Goal: Complete application form: Complete application form

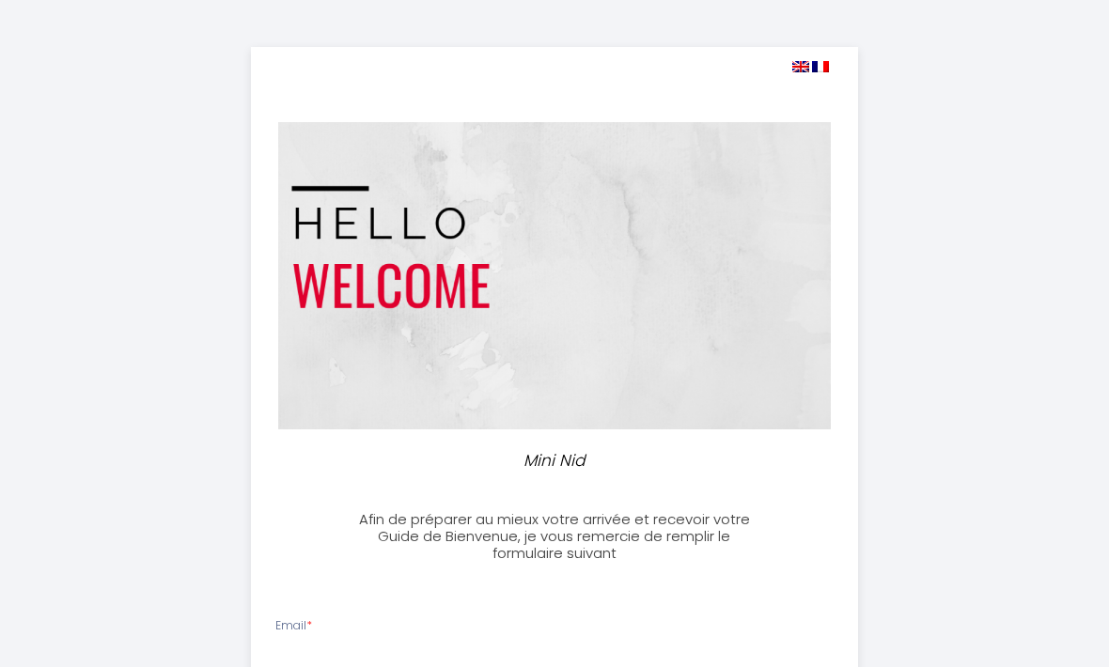
select select
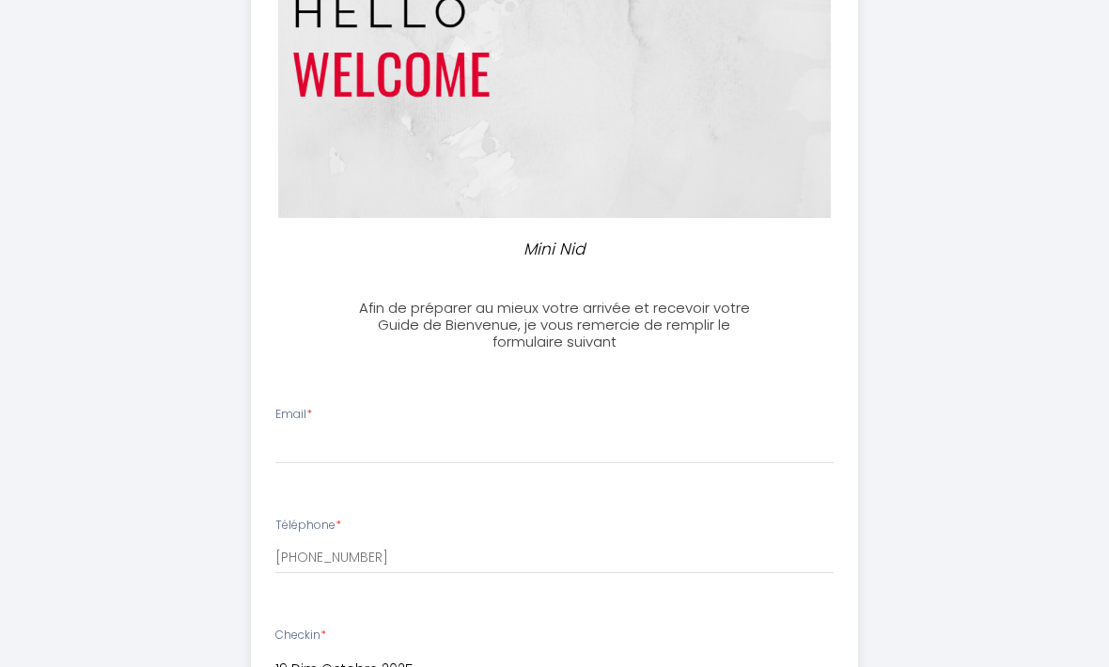
scroll to position [211, 0]
click at [370, 430] on input "Email *" at bounding box center [554, 447] width 559 height 34
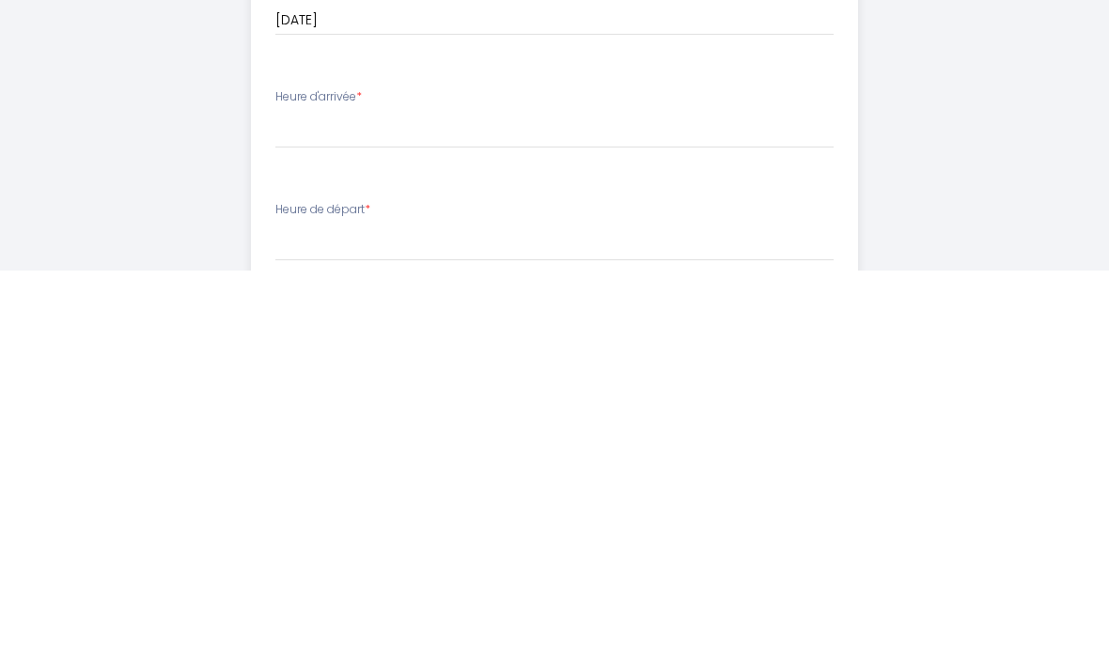
type input "[EMAIL_ADDRESS][DOMAIN_NAME]"
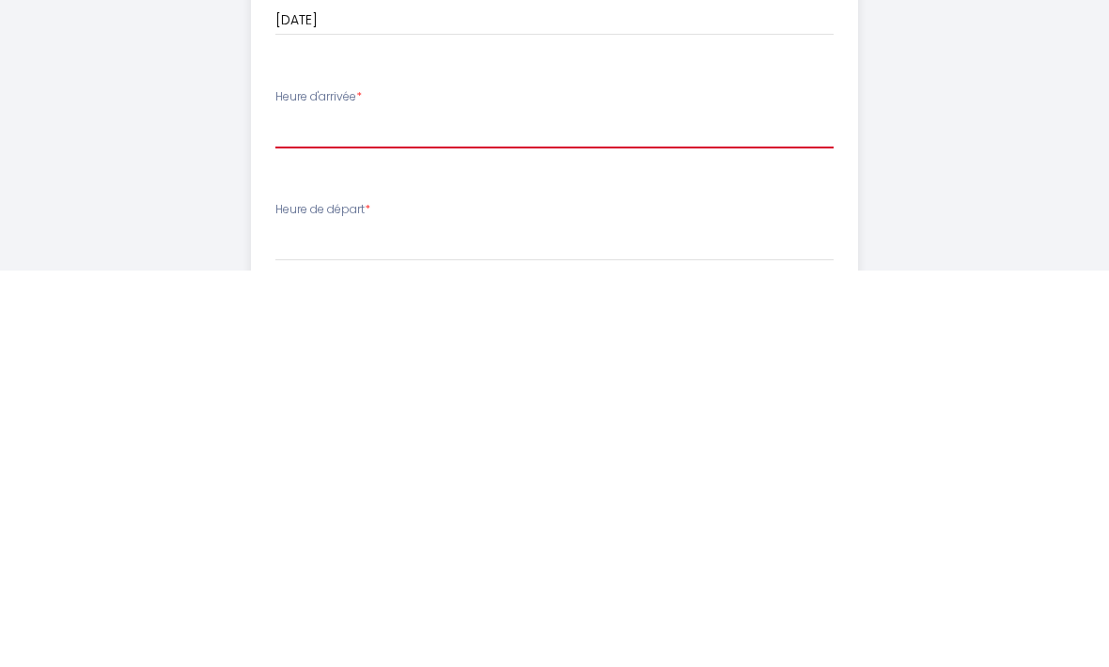
click at [326, 509] on select "17:00 17:30 18:00 18:30 19:00 19:30 20:00 20:30 21:00 21:30 22:00 22:30 23:00 2…" at bounding box center [554, 527] width 559 height 36
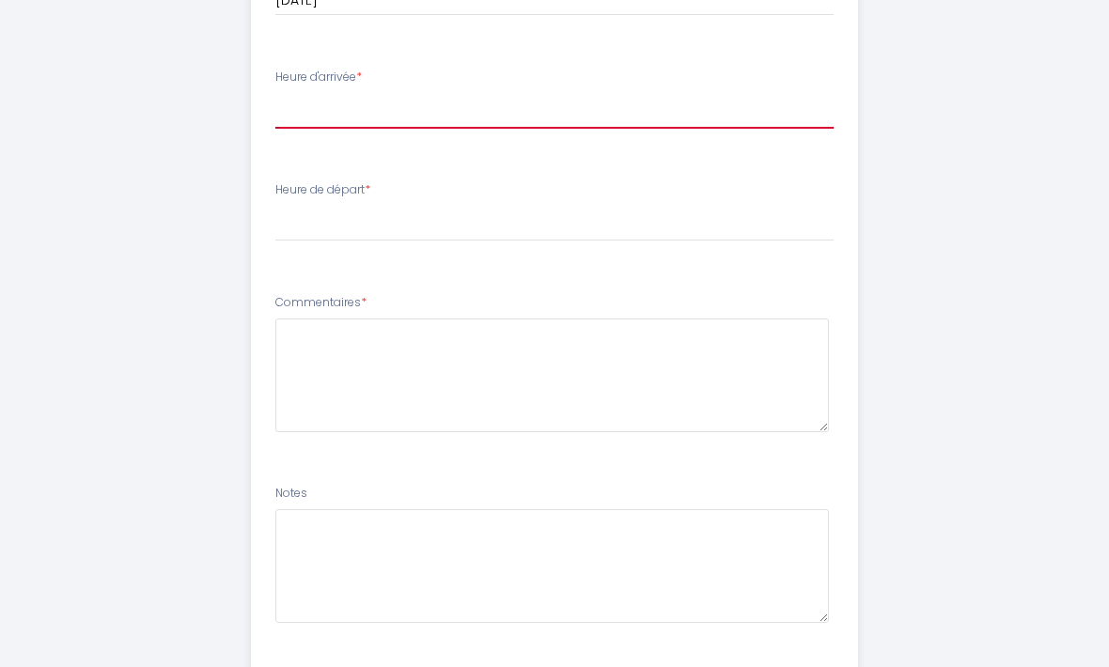
scroll to position [993, 0]
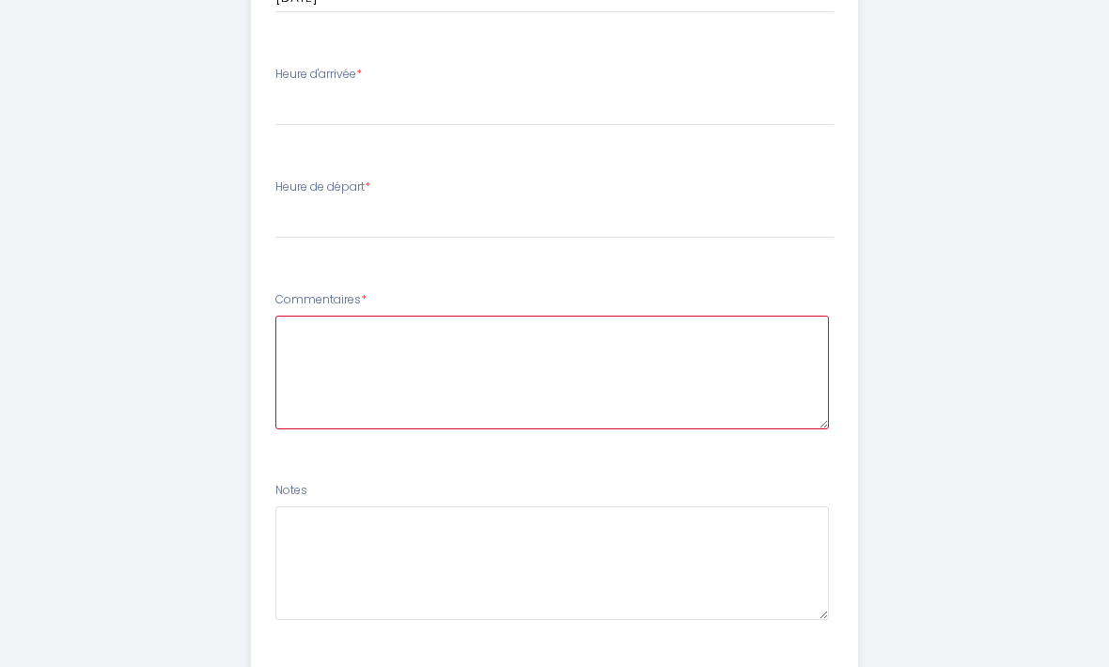
click at [348, 335] on textarea at bounding box center [552, 374] width 554 height 114
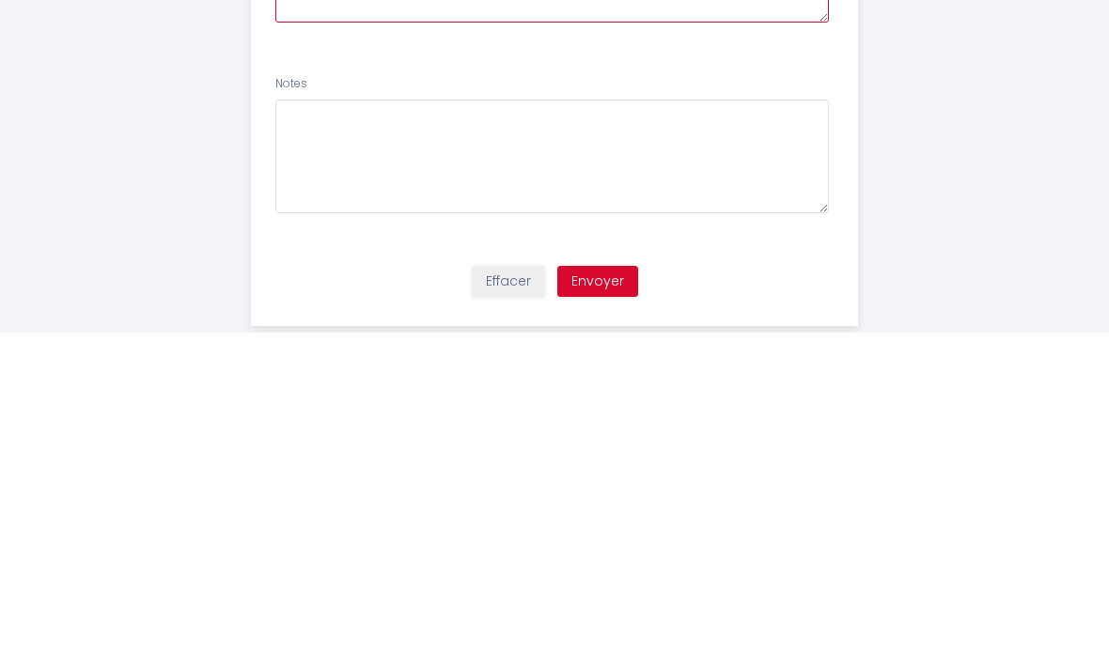
scroll to position [1066, 0]
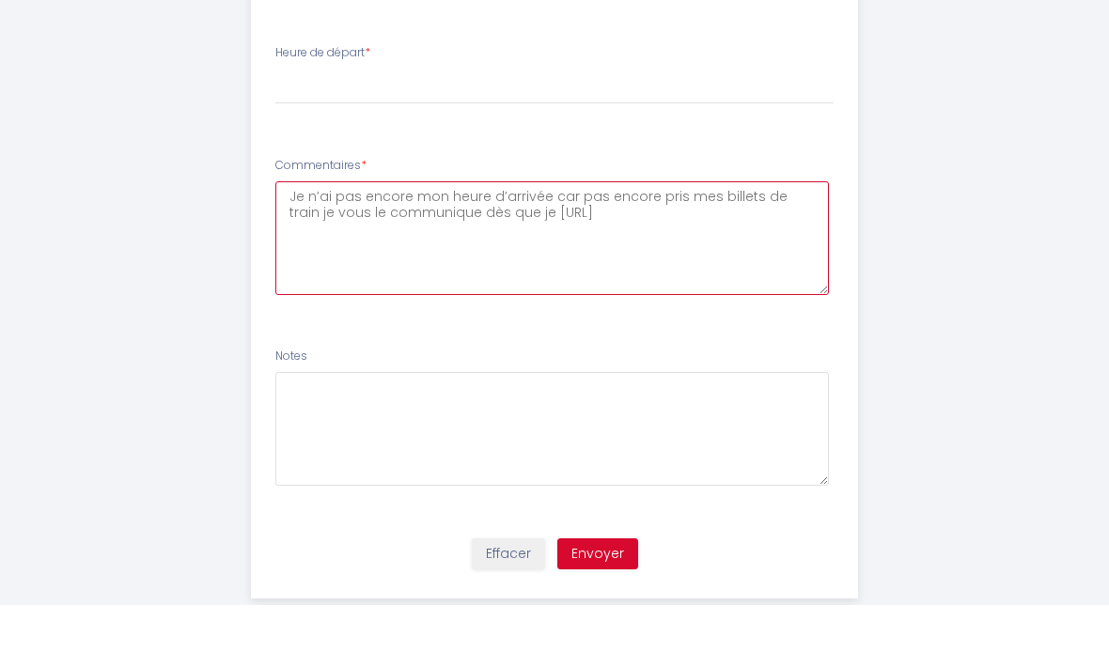
click at [294, 244] on textarea "Je n’ai pas encore mon heure d’arrivée car pas encore pris mes billets de train…" at bounding box center [552, 301] width 554 height 114
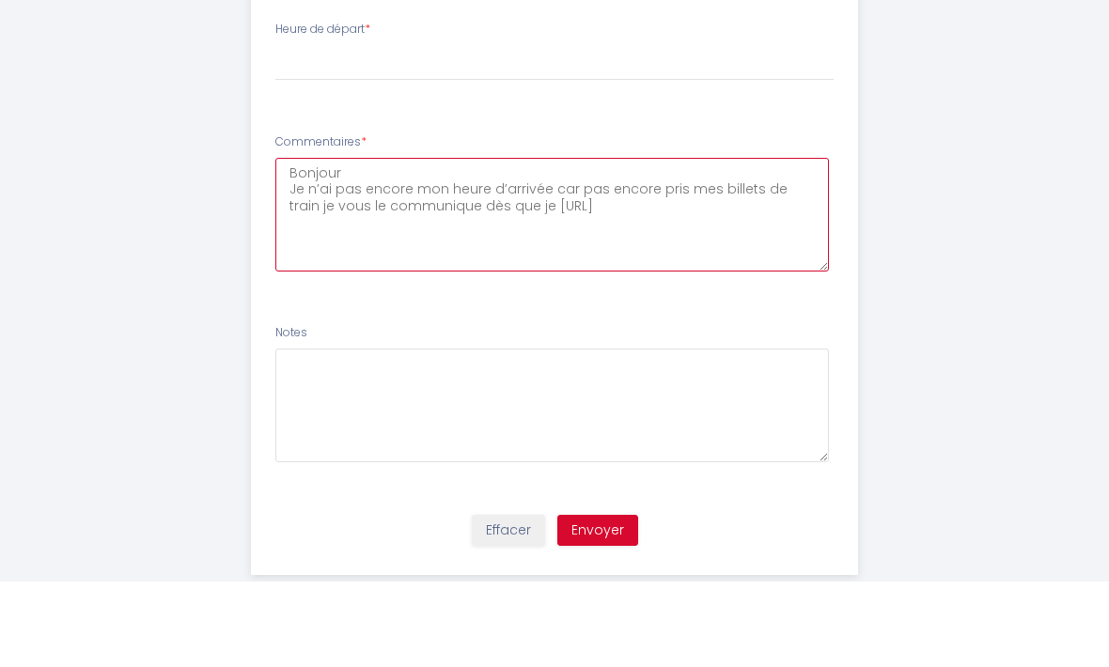
click at [532, 244] on textarea "Bonjour Je n’ai pas encore mon heure d’arrivée car pas encore pris mes billets …" at bounding box center [552, 301] width 554 height 114
click at [539, 244] on textarea "Bonjour Je n’ai pas encore mon heure d’arrivée car pas encore pris mes billets …" at bounding box center [552, 301] width 554 height 114
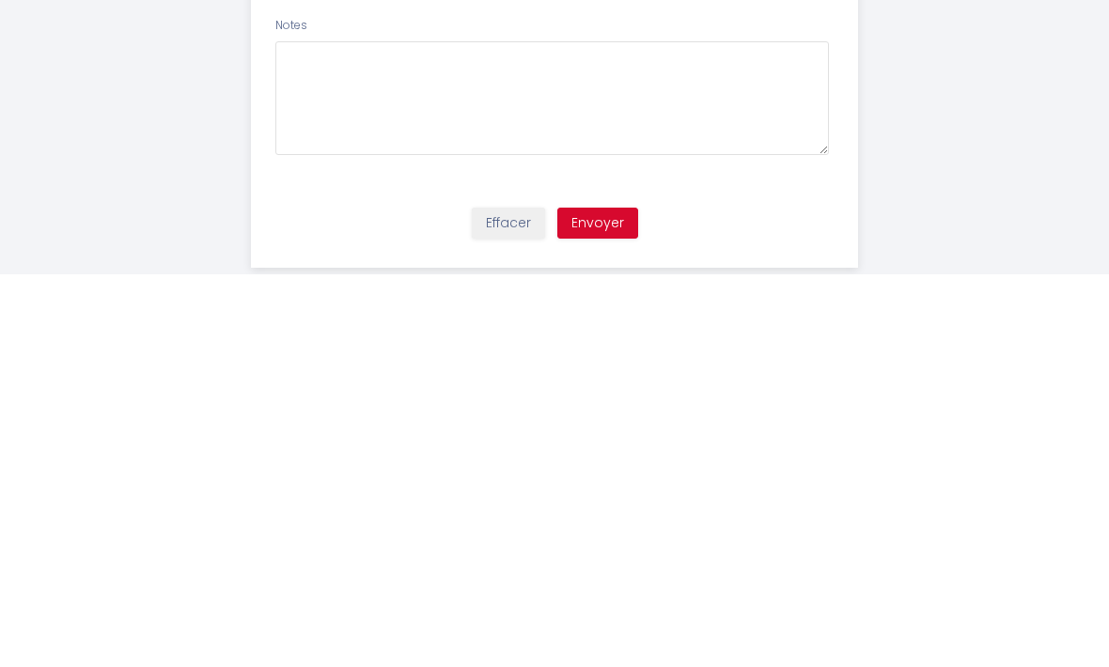
type textarea "Bonjour Je n’ai pas encore mon heure d’arrivée car pas encore pris mes billets …"
click at [601, 601] on button "Envoyer" at bounding box center [597, 617] width 81 height 32
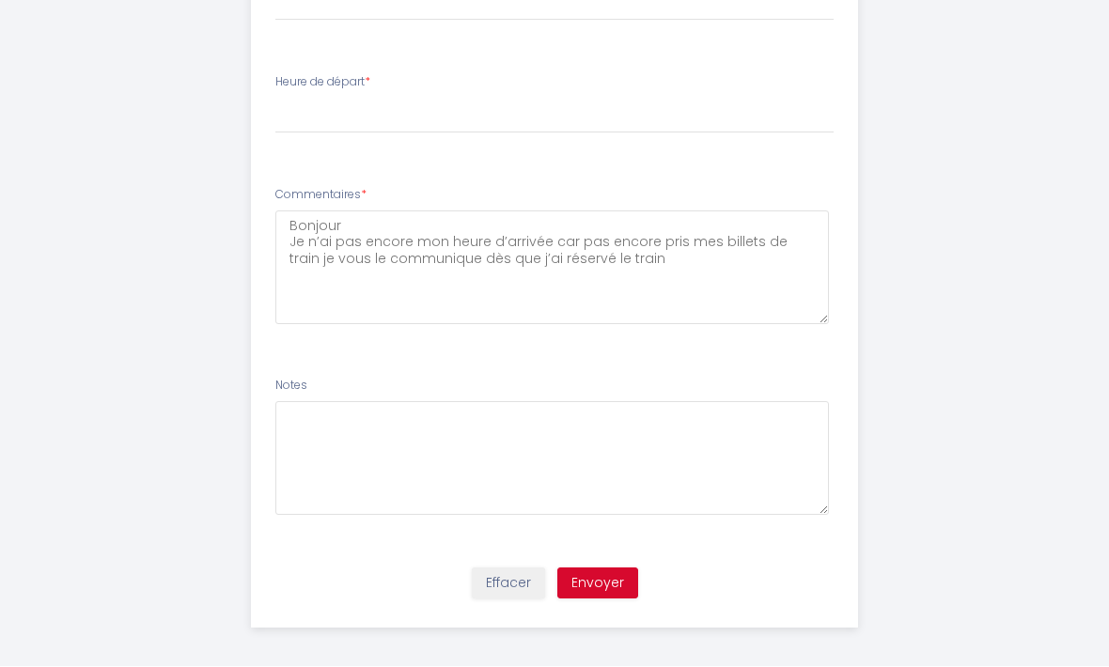
click at [615, 571] on button "Envoyer" at bounding box center [597, 585] width 81 height 32
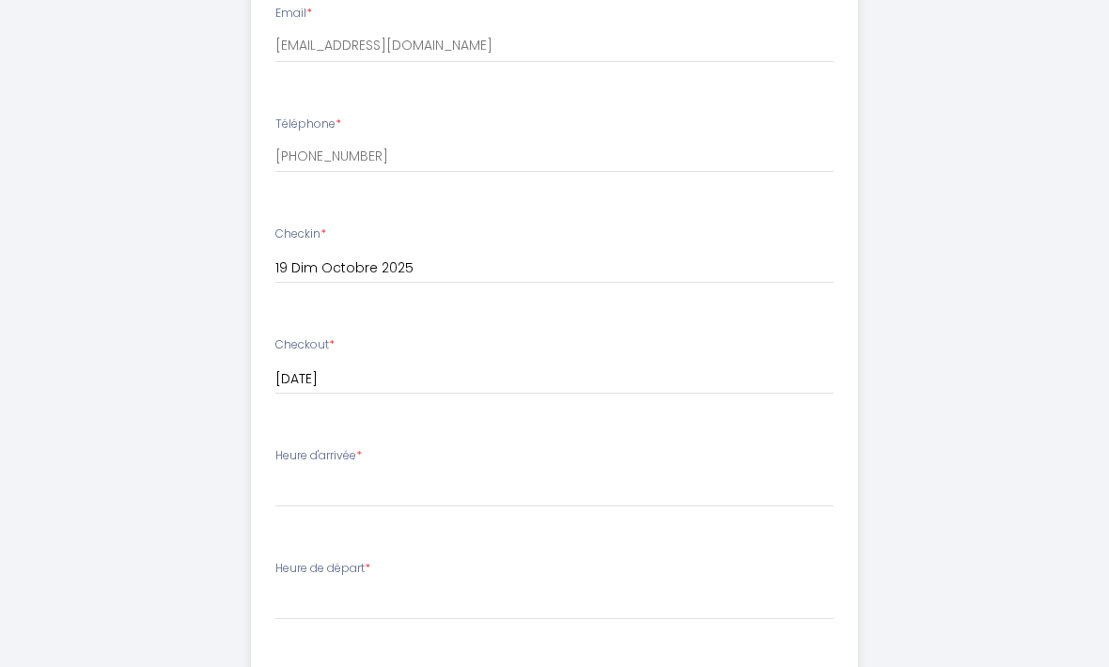
click at [381, 448] on div "Heure d'arrivée * 17:00 17:30 18:00 18:30 19:00 19:30 20:00 20:30 21:00 21:30 2…" at bounding box center [554, 478] width 559 height 60
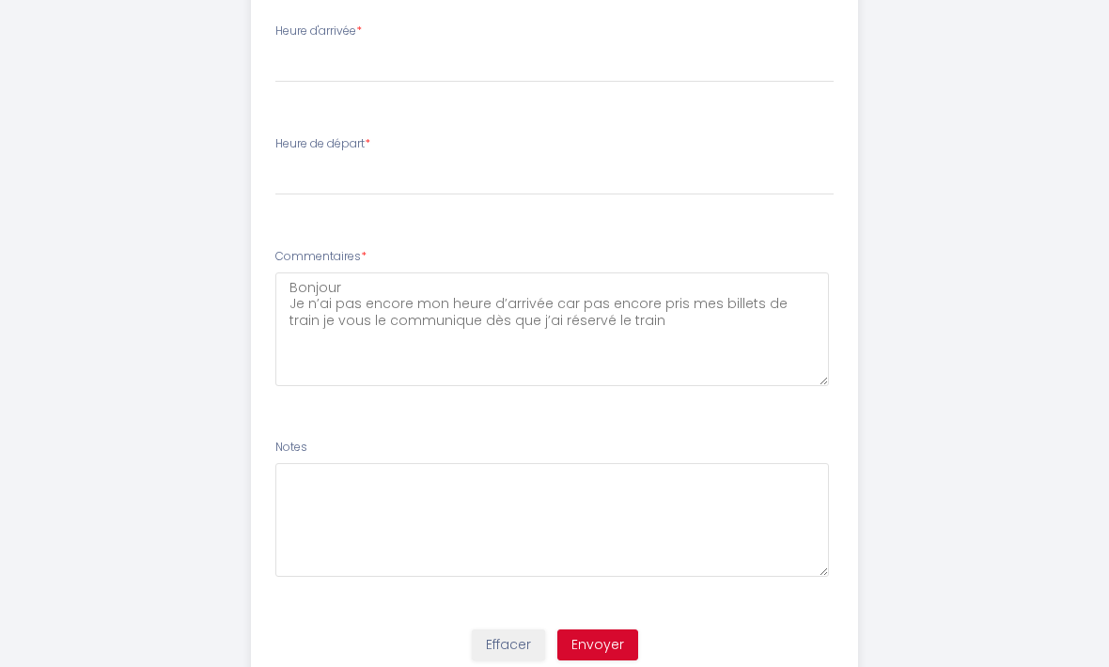
click at [600, 634] on button "Envoyer" at bounding box center [597, 647] width 81 height 32
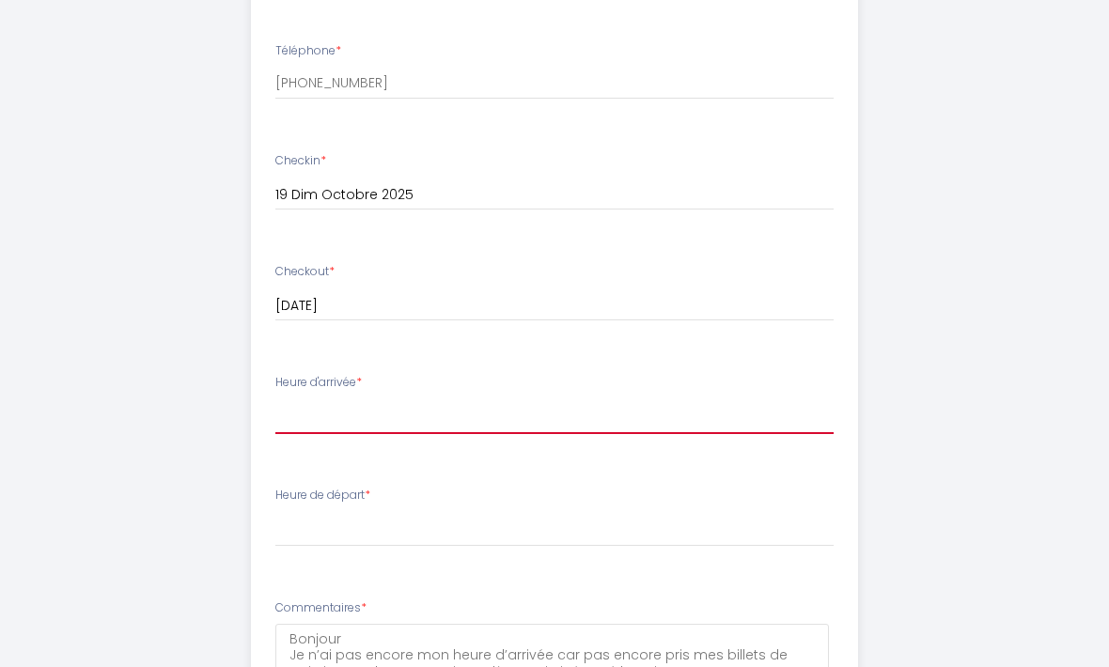
scroll to position [688, 0]
click at [514, 300] on input "[DATE]" at bounding box center [554, 304] width 559 height 24
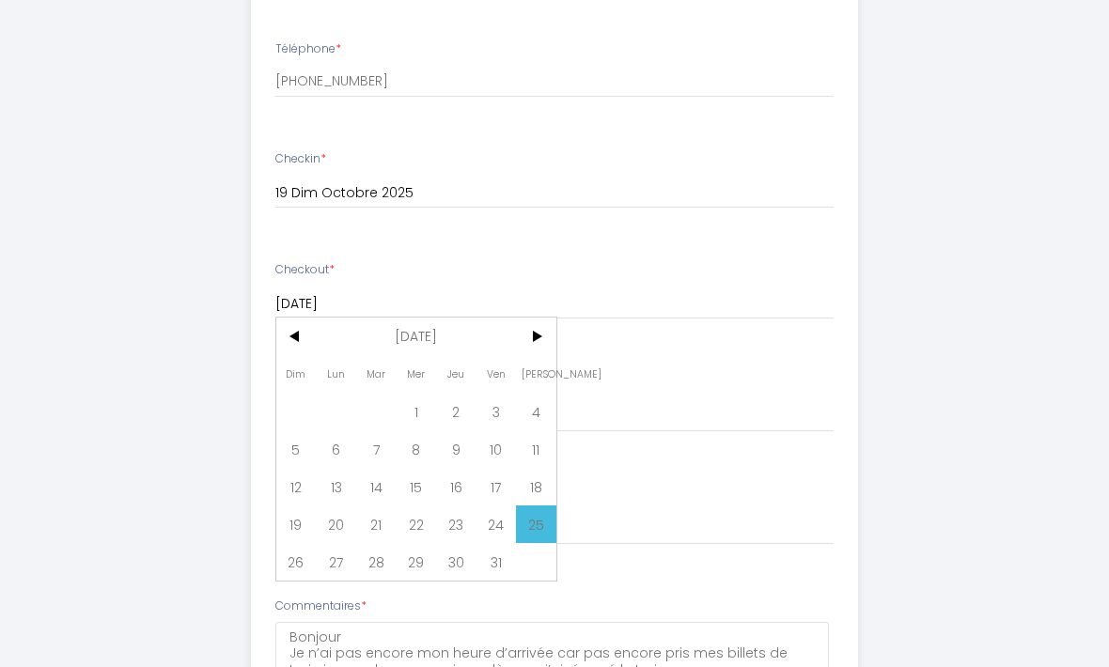
click at [749, 299] on input "[DATE]" at bounding box center [554, 304] width 559 height 24
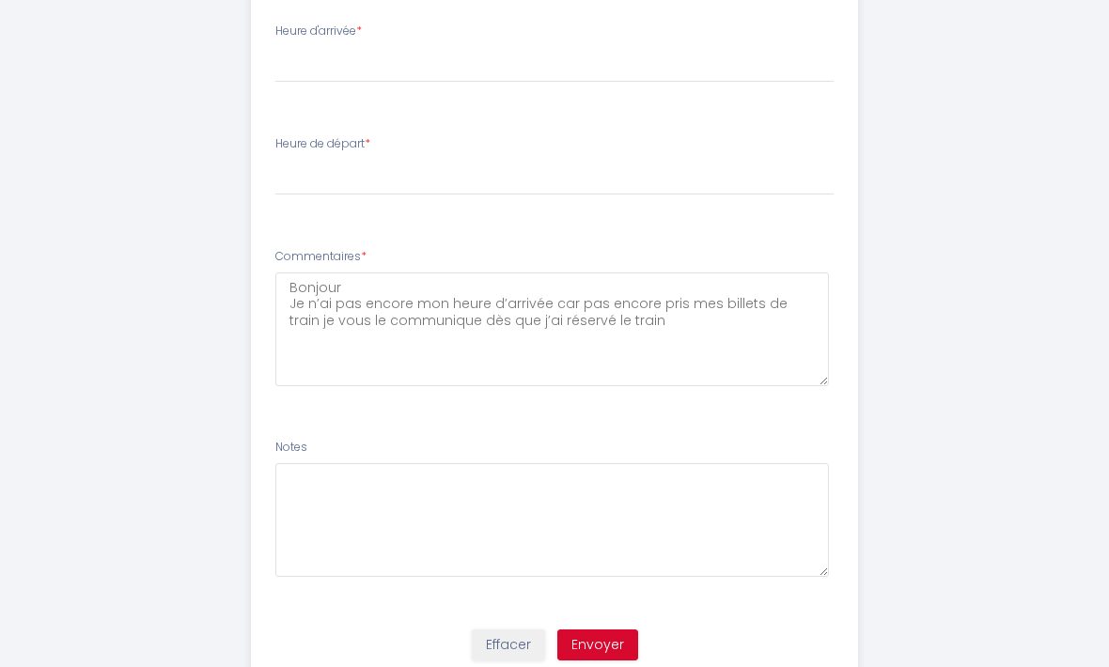
scroll to position [1037, 0]
click at [614, 636] on button "Envoyer" at bounding box center [597, 647] width 81 height 32
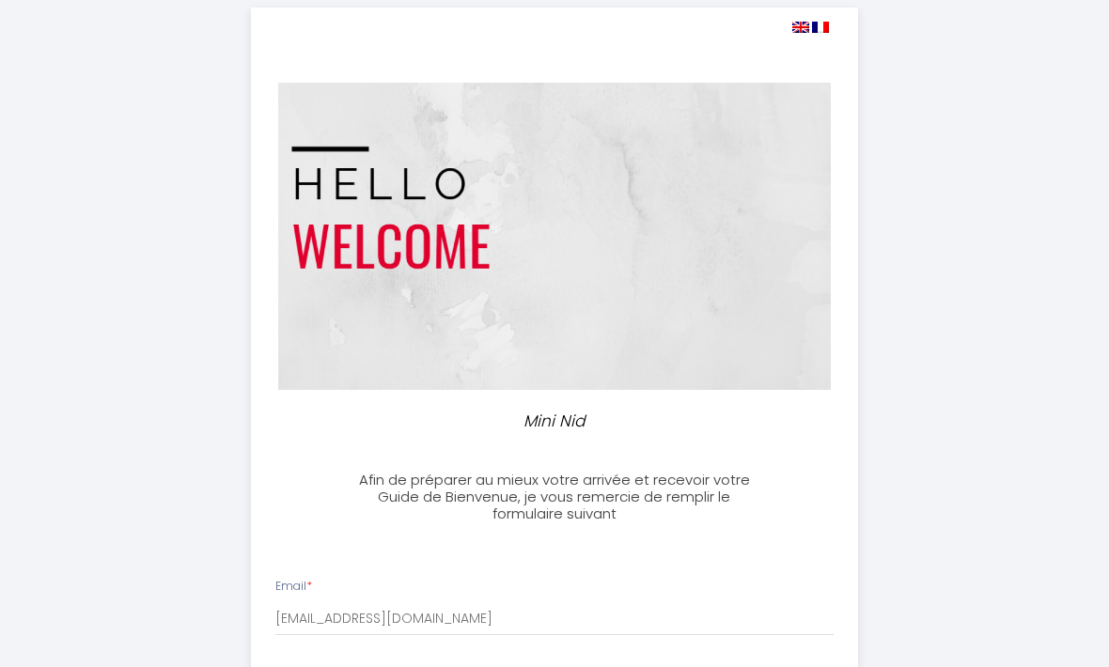
scroll to position [0, 0]
